Goal: Transaction & Acquisition: Download file/media

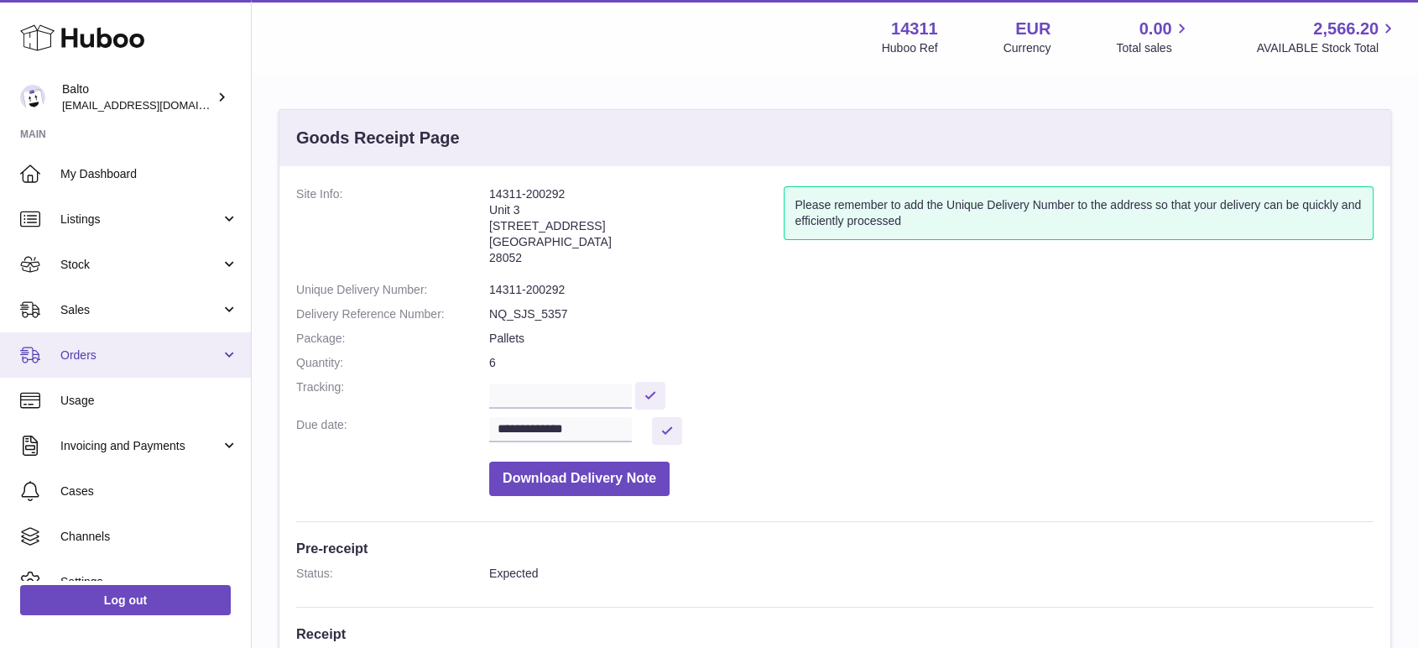
scroll to position [67, 0]
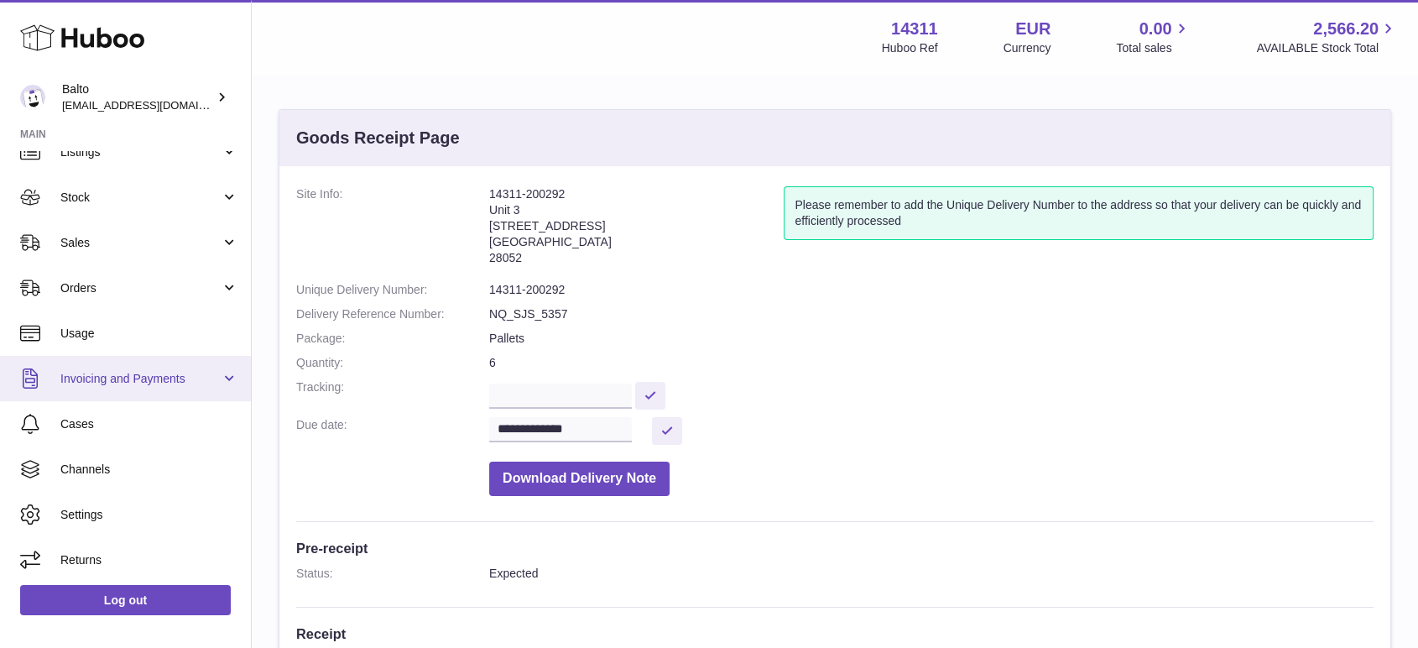
click at [94, 374] on span "Invoicing and Payments" at bounding box center [140, 379] width 160 height 16
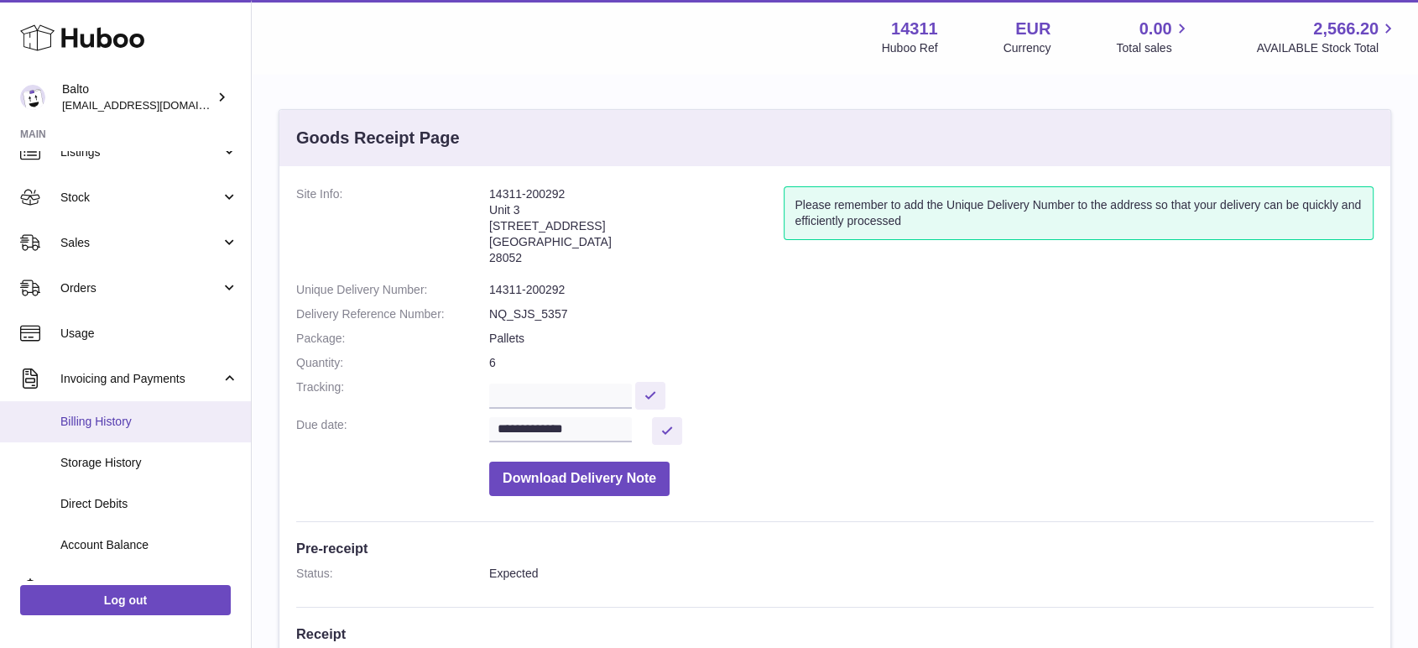
click at [92, 416] on span "Billing History" at bounding box center [149, 422] width 178 height 16
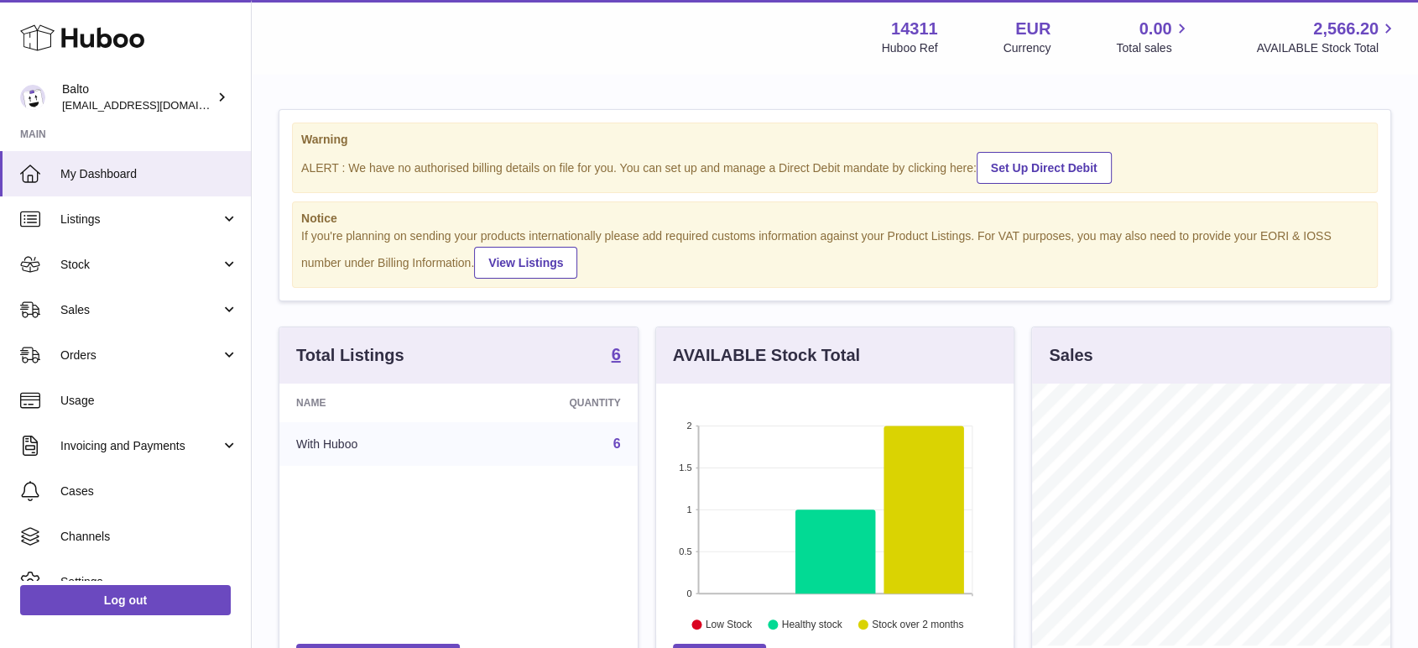
scroll to position [262, 357]
click at [133, 433] on link "Invoicing and Payments" at bounding box center [125, 445] width 251 height 45
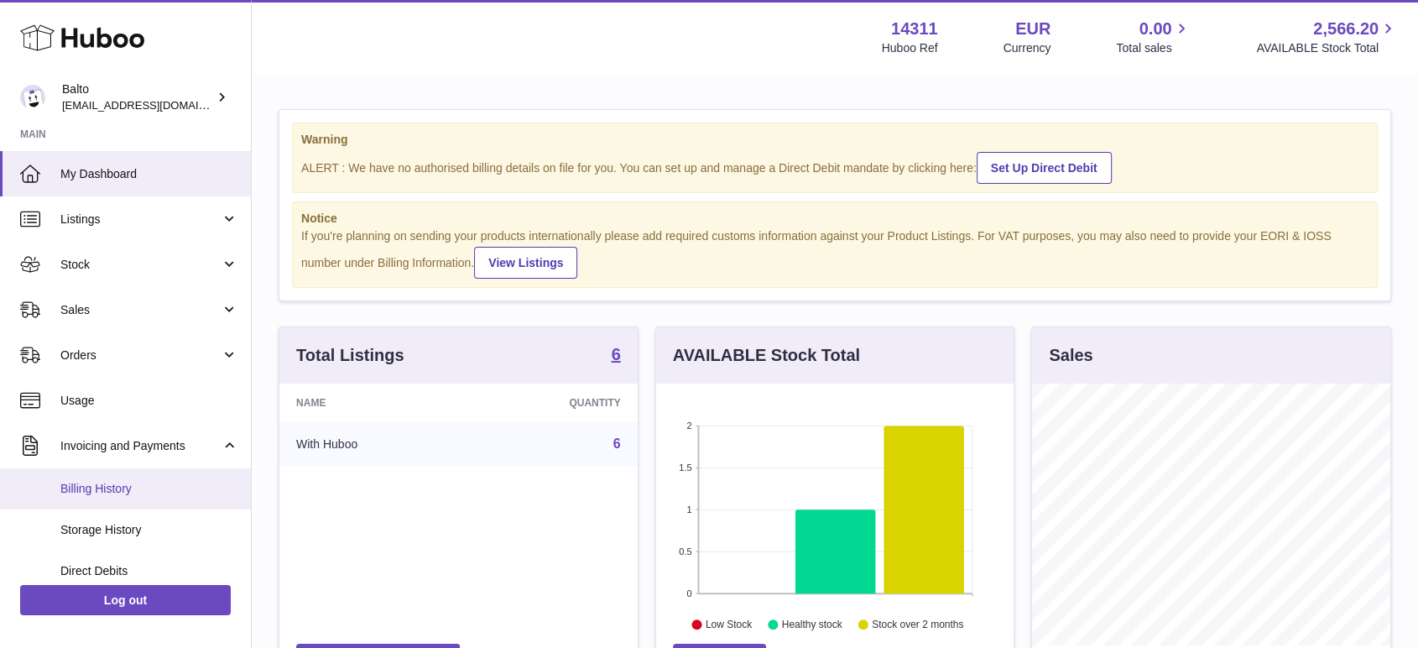
click at [133, 489] on span "Billing History" at bounding box center [149, 489] width 178 height 16
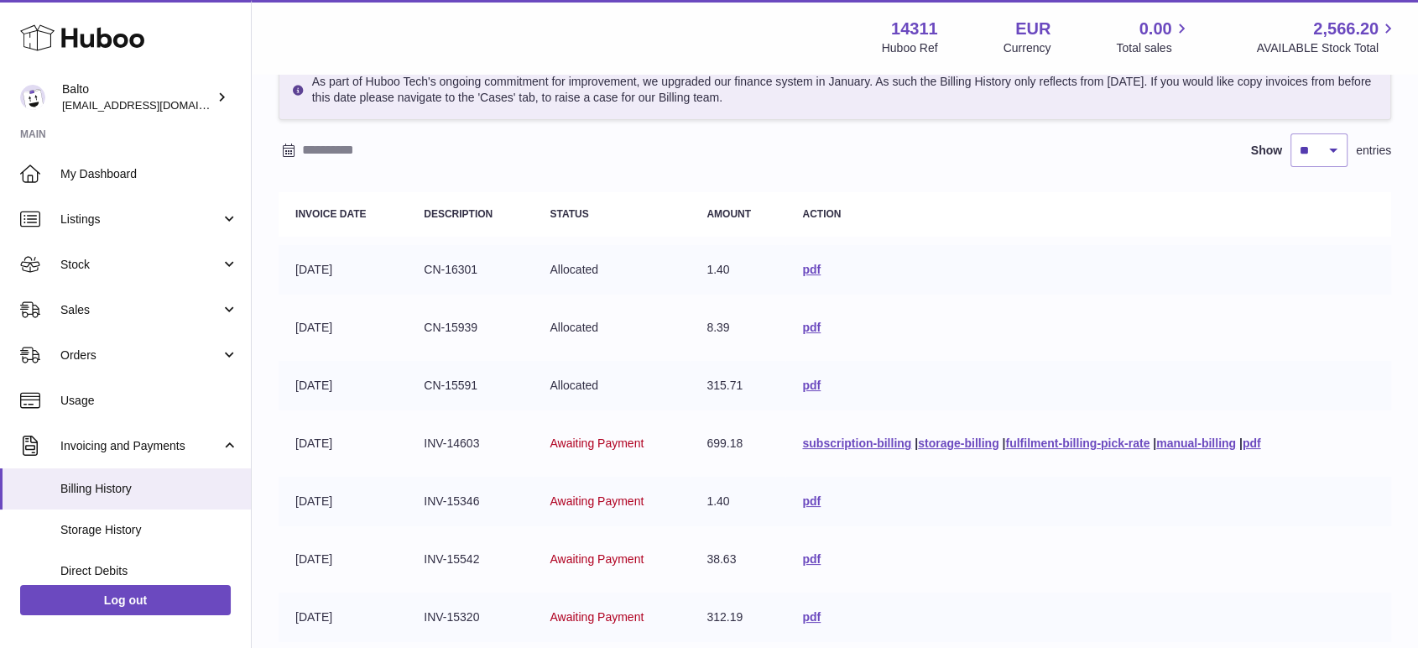
scroll to position [186, 0]
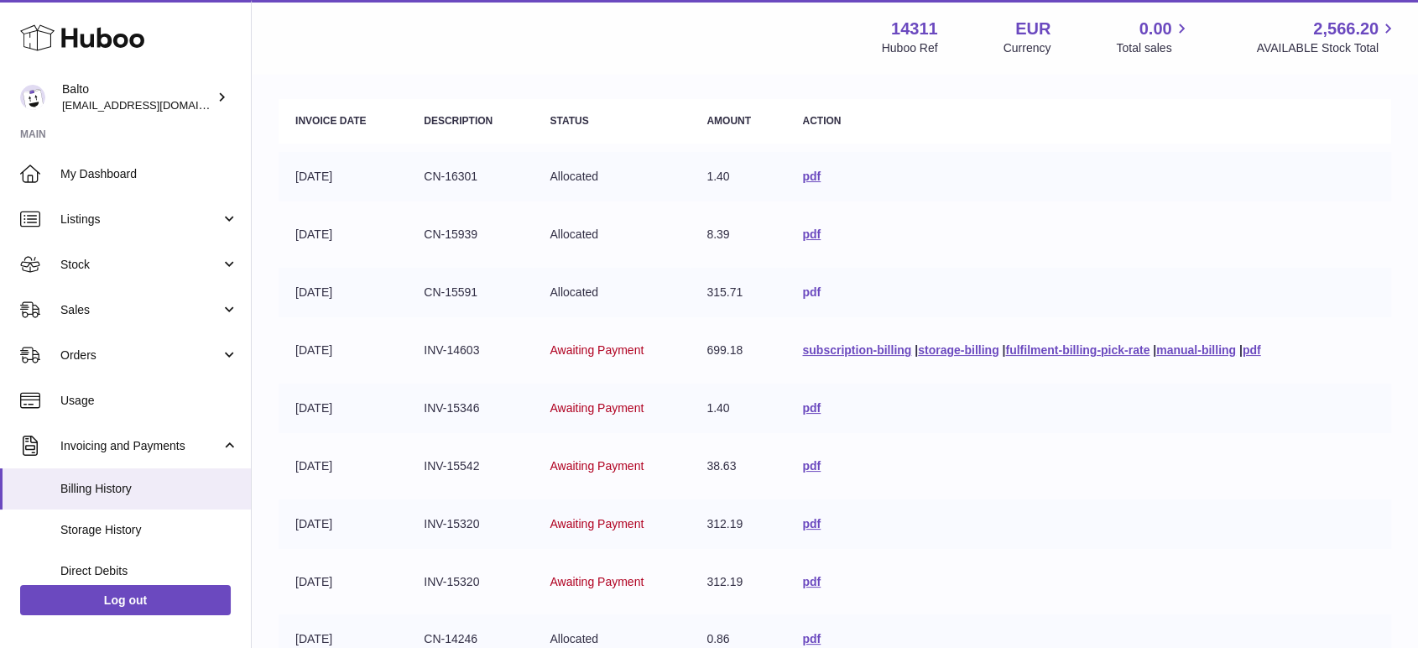
click at [805, 291] on link "pdf" at bounding box center [811, 291] width 18 height 13
click at [805, 289] on link "pdf" at bounding box center [811, 291] width 18 height 13
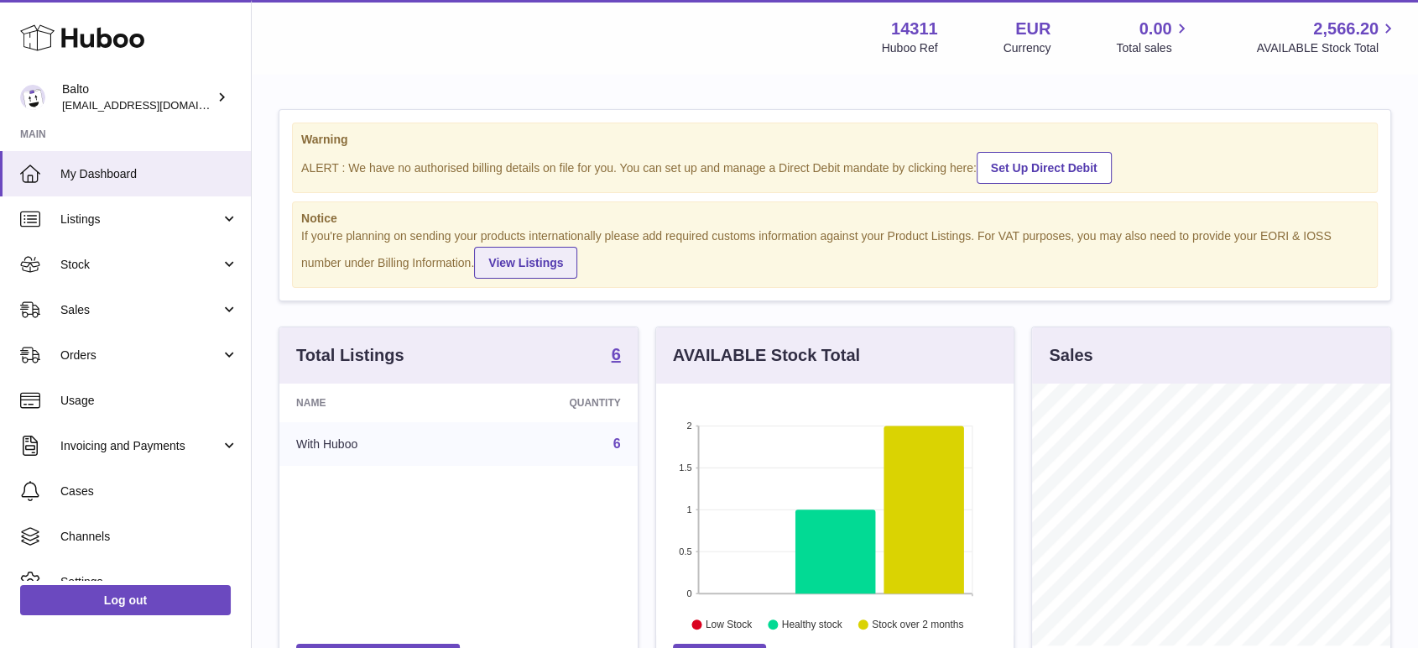
scroll to position [262, 357]
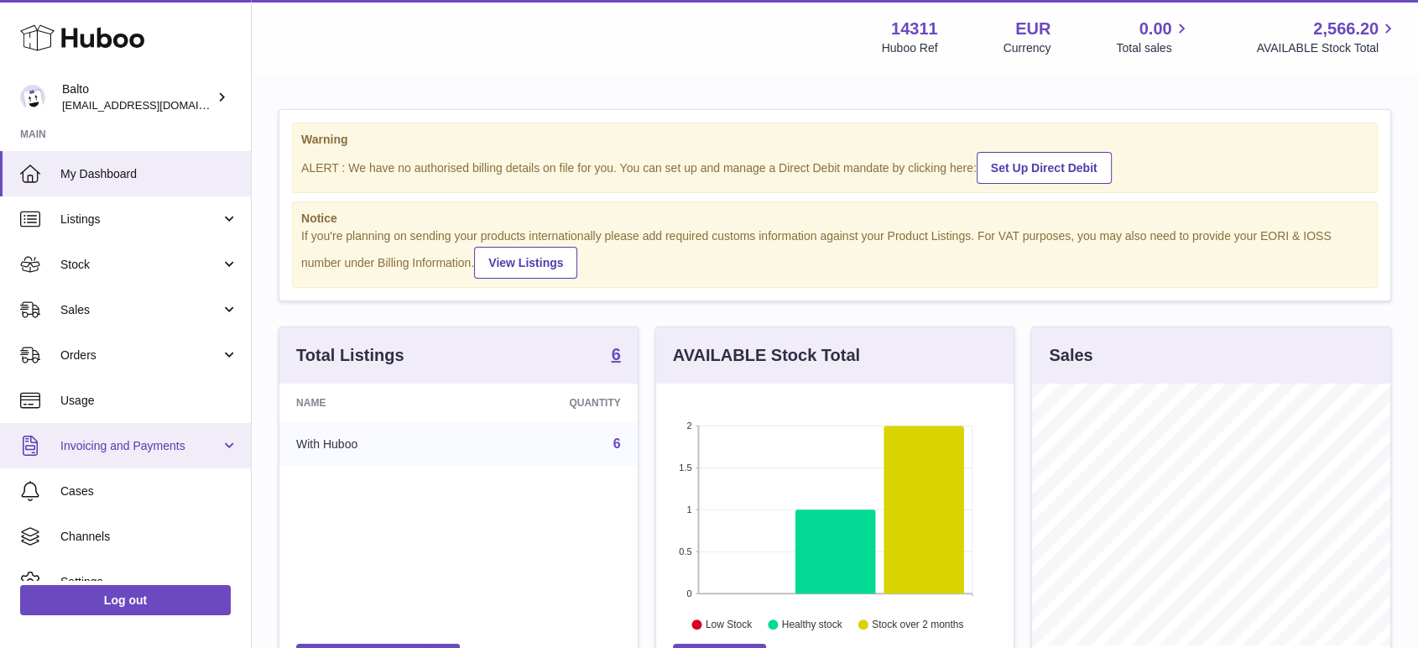
click at [145, 452] on span "Invoicing and Payments" at bounding box center [140, 446] width 160 height 16
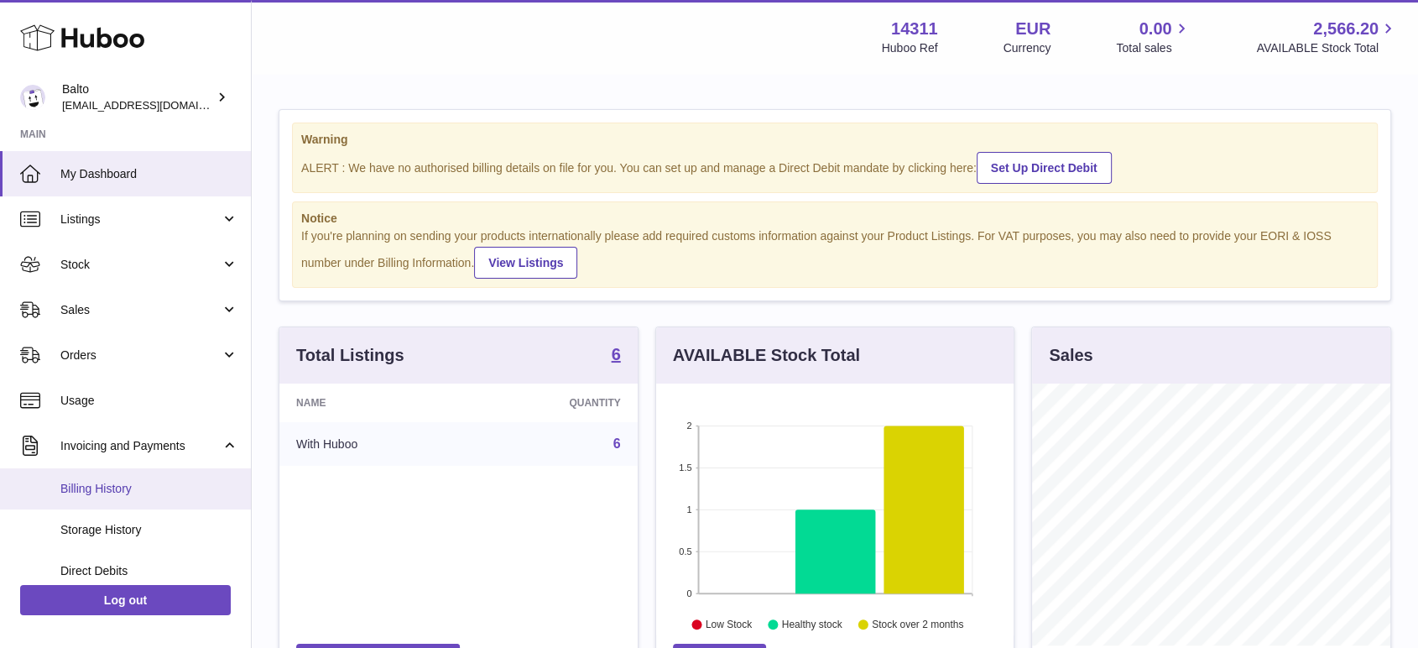
click at [86, 489] on span "Billing History" at bounding box center [149, 489] width 178 height 16
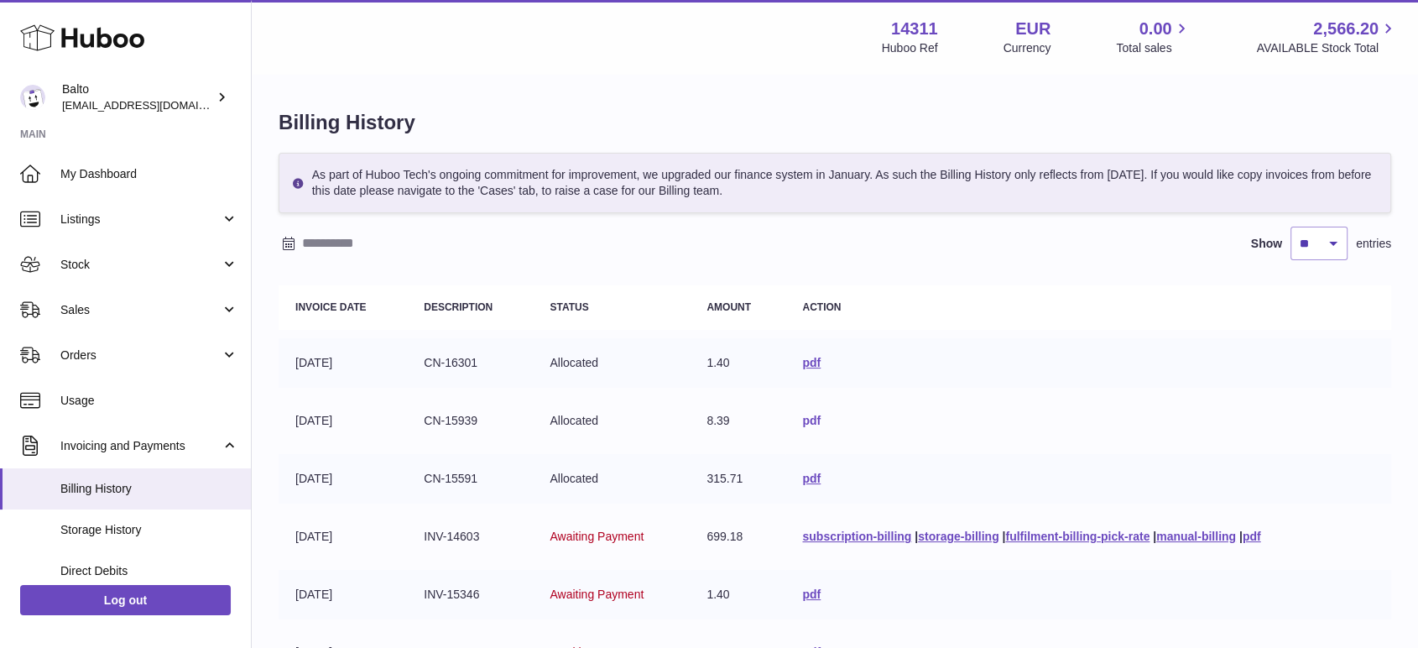
click at [804, 419] on link "pdf" at bounding box center [811, 420] width 18 height 13
drag, startPoint x: 472, startPoint y: 363, endPoint x: 424, endPoint y: 368, distance: 48.9
click at [424, 368] on td "CN-16301" at bounding box center [470, 362] width 126 height 49
copy td "CN-16301"
click at [802, 361] on link "pdf" at bounding box center [811, 362] width 18 height 13
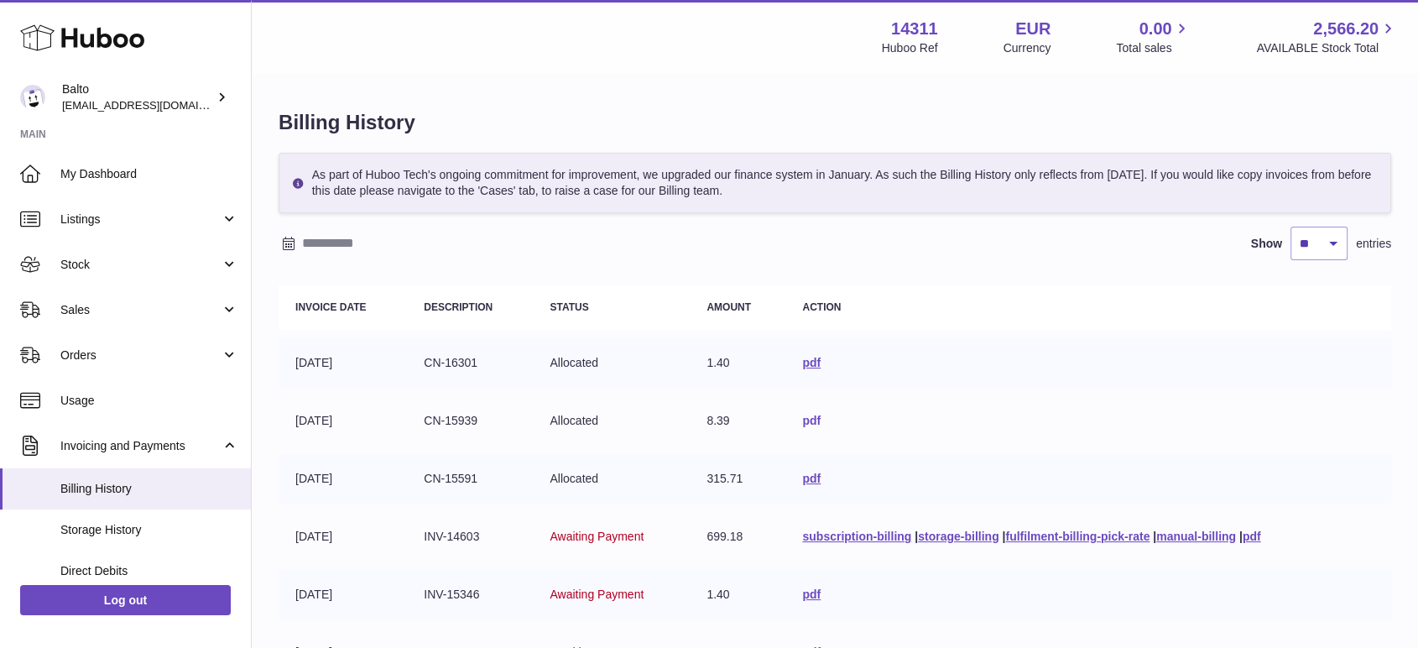
click at [804, 420] on link "pdf" at bounding box center [811, 420] width 18 height 13
click at [802, 477] on link "pdf" at bounding box center [811, 477] width 18 height 13
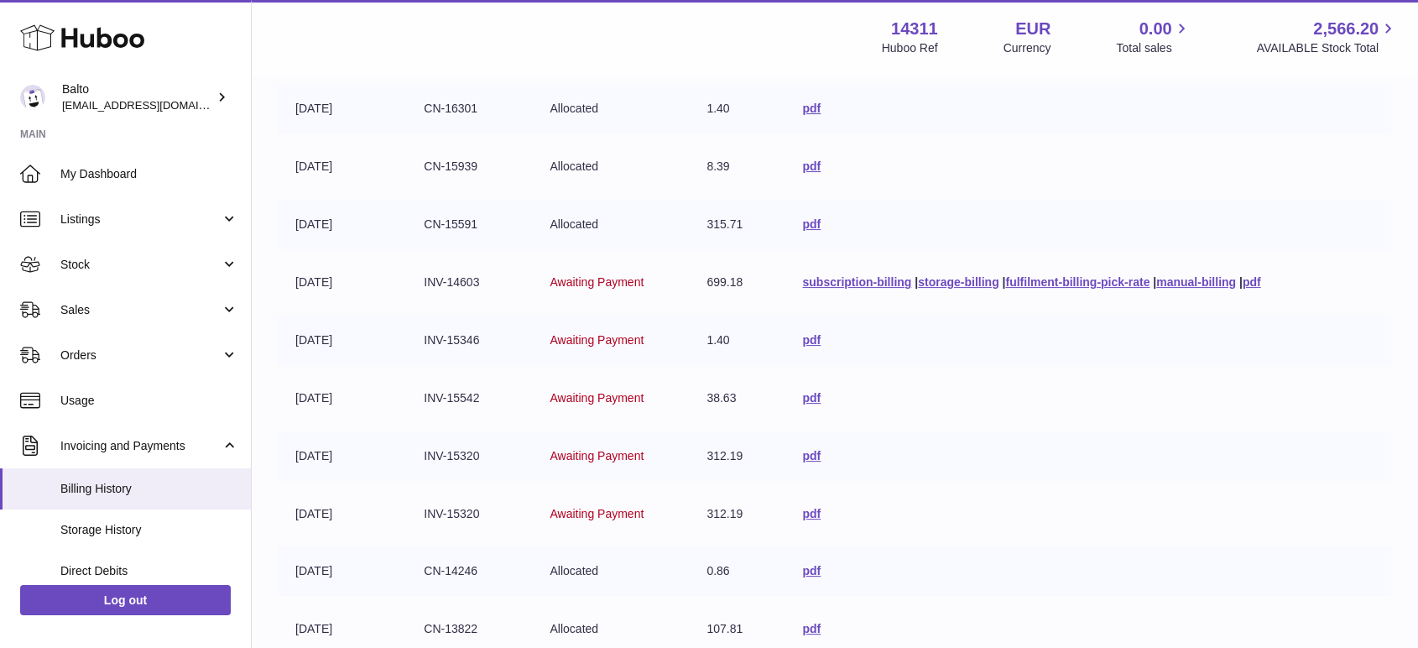
scroll to position [161, 0]
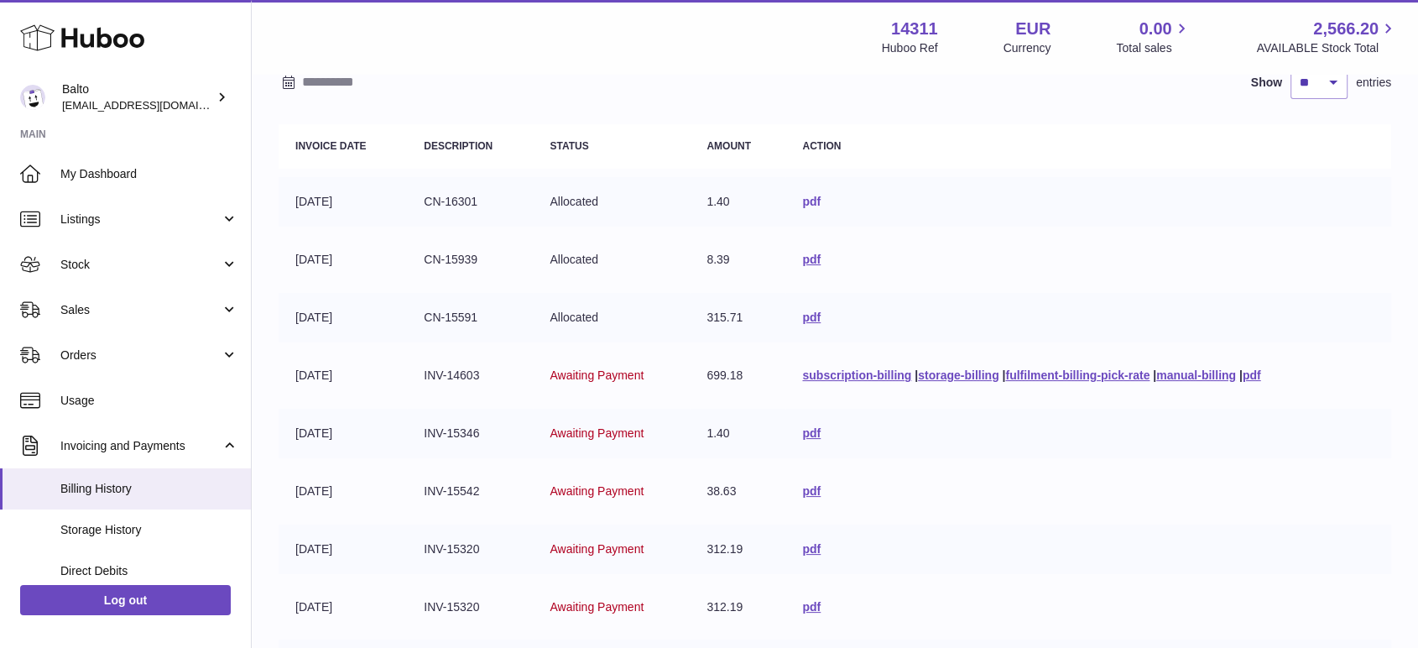
click at [803, 197] on link "pdf" at bounding box center [811, 201] width 18 height 13
click at [802, 199] on link "pdf" at bounding box center [811, 201] width 18 height 13
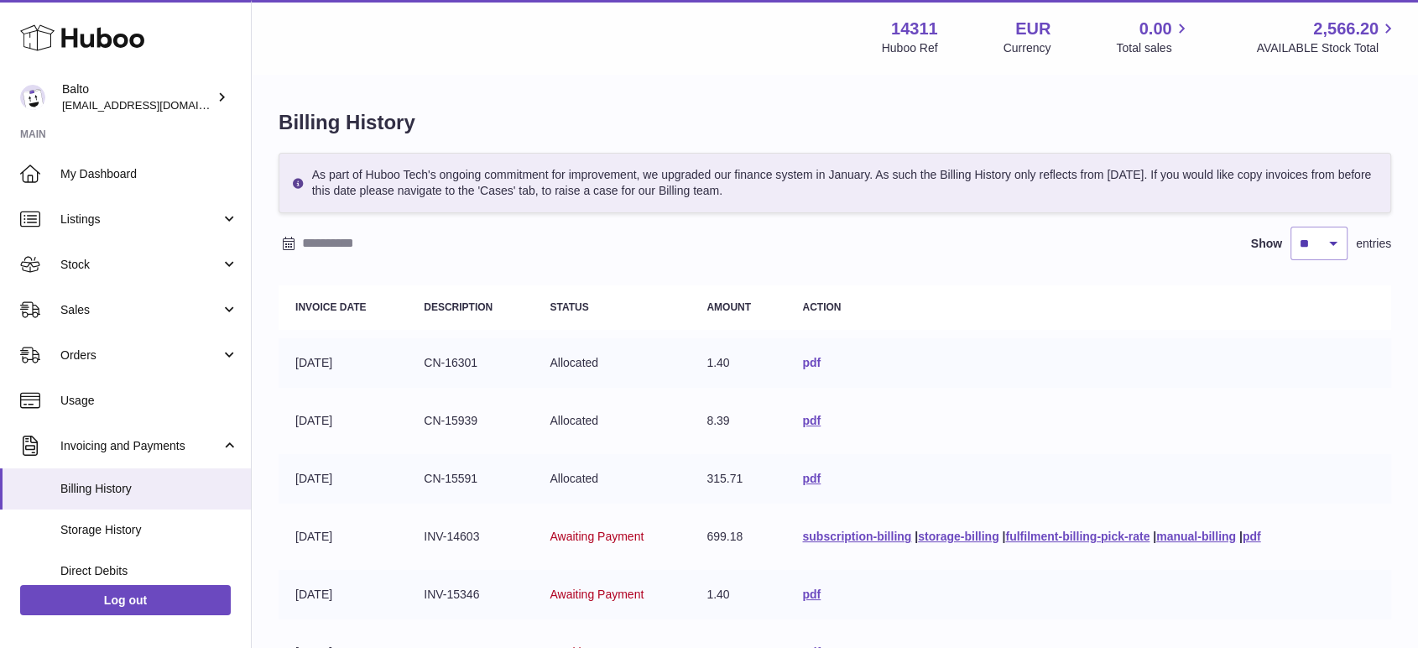
click at [809, 362] on link "pdf" at bounding box center [811, 362] width 18 height 13
